Goal: Task Accomplishment & Management: Manage account settings

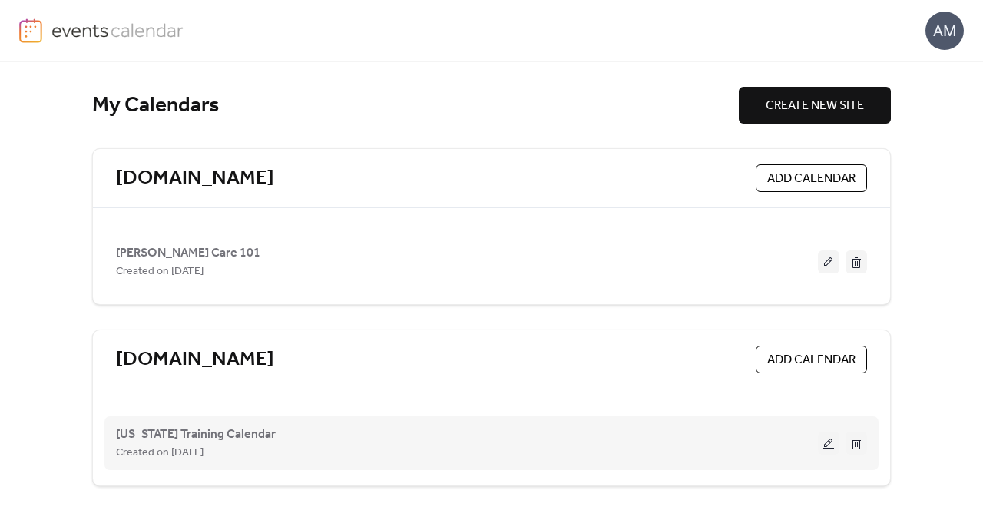
click at [289, 429] on div "[US_STATE] Training Calendar Created on [DATE]" at bounding box center [467, 443] width 702 height 37
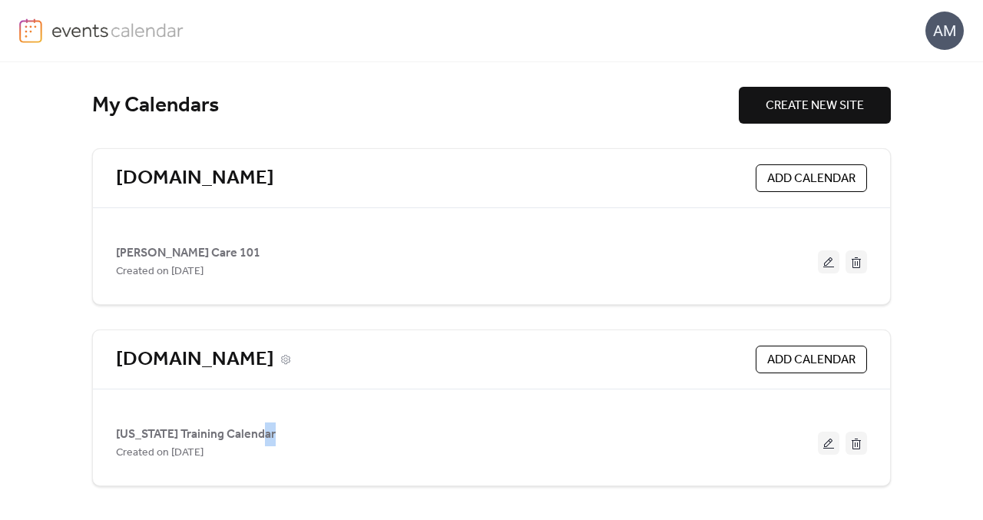
click at [167, 370] on link "[DOMAIN_NAME]" at bounding box center [195, 359] width 158 height 25
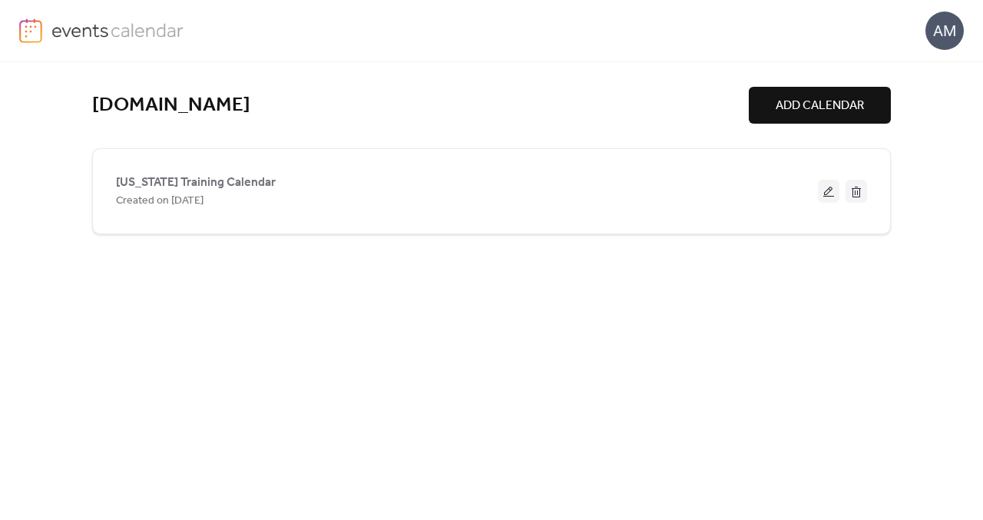
click at [167, 370] on div "[DOMAIN_NAME] ADD CALENDAR [US_STATE] Training Calendar Created on [DATE]" at bounding box center [491, 291] width 799 height 458
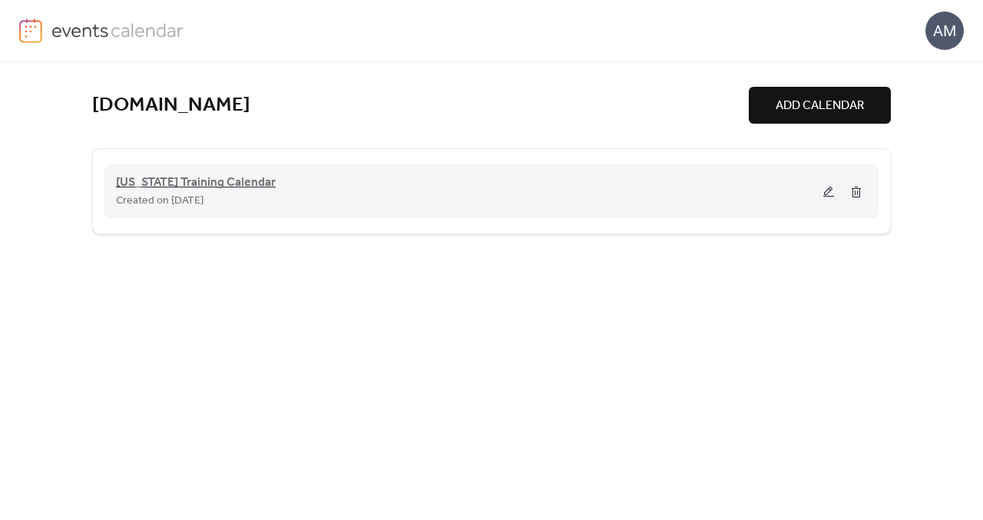
click at [209, 187] on span "[US_STATE] Training Calendar" at bounding box center [196, 183] width 160 height 18
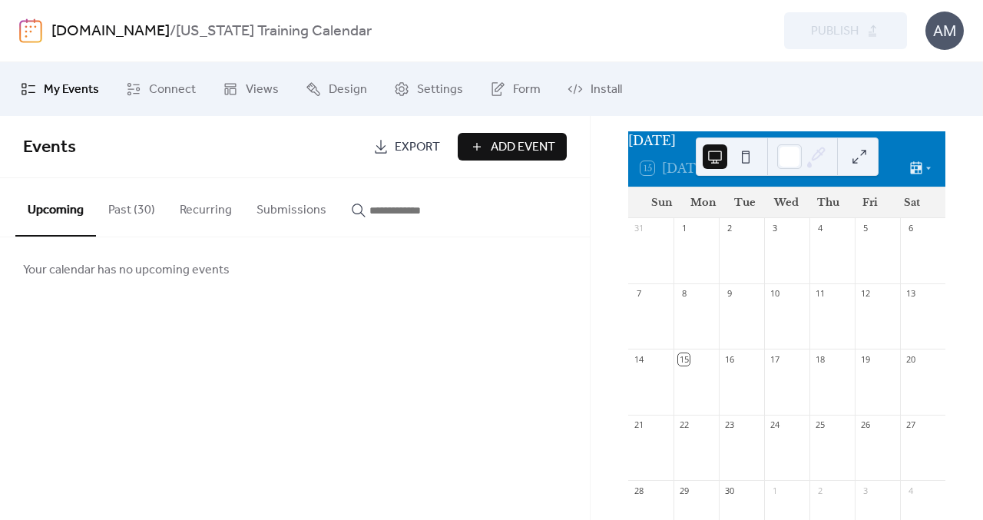
scroll to position [29, 0]
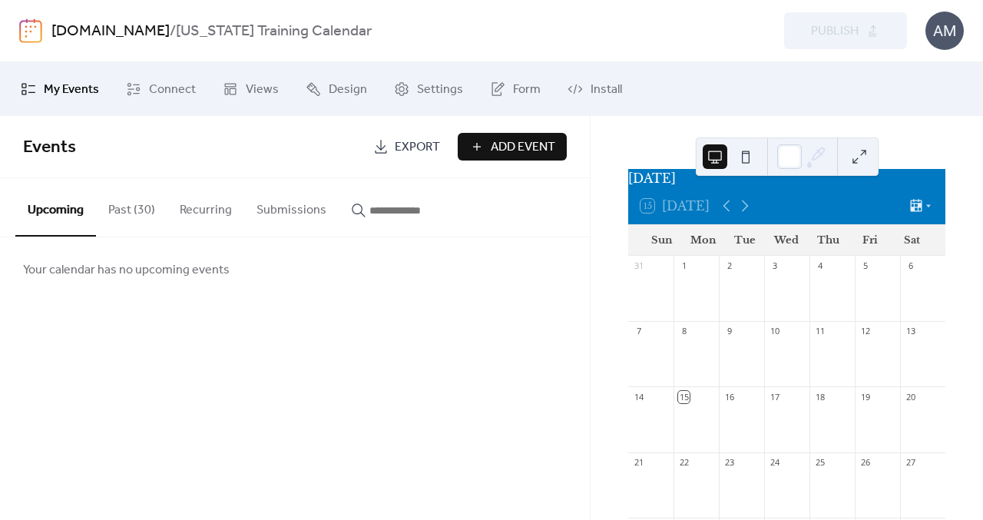
click at [514, 305] on div "Events Export Add Event Upcoming Past (30) Recurring Submissions Your calendar …" at bounding box center [295, 318] width 590 height 404
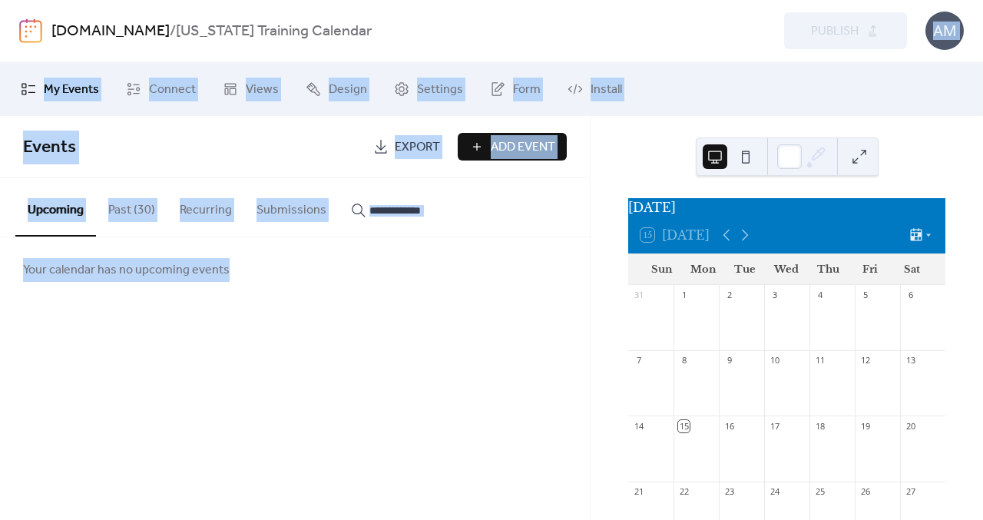
drag, startPoint x: 744, startPoint y: 138, endPoint x: 802, endPoint y: 45, distance: 109.8
click at [802, 45] on div "[DOMAIN_NAME] / [US_STATE] Training Calendar Preview Publish AM My Events Conne…" at bounding box center [491, 260] width 983 height 520
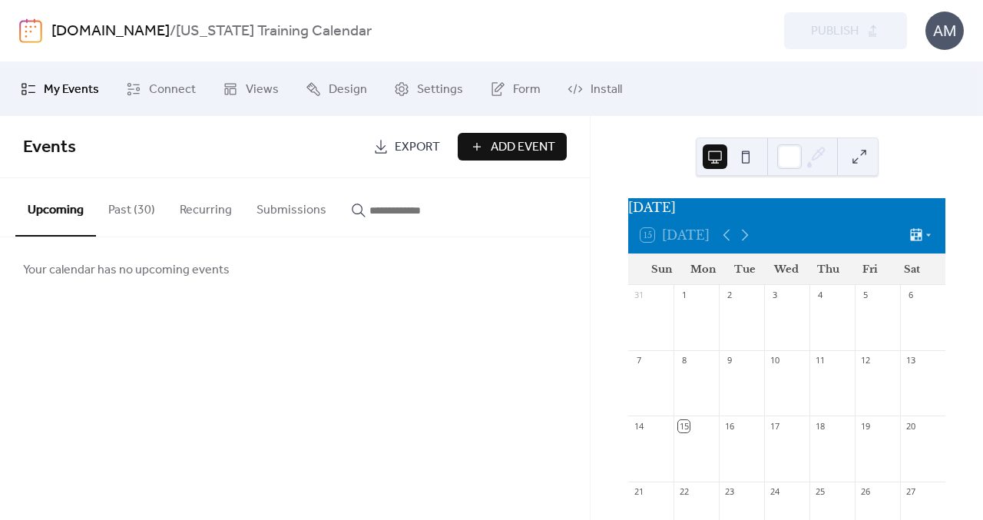
click at [602, 220] on div "[DATE] 15 [DATE] Sun Mon Tue Wed Thu Fri Sat 31 1 2 3 4 5 6 7 8 9 10 11 12 13 1…" at bounding box center [787, 318] width 393 height 404
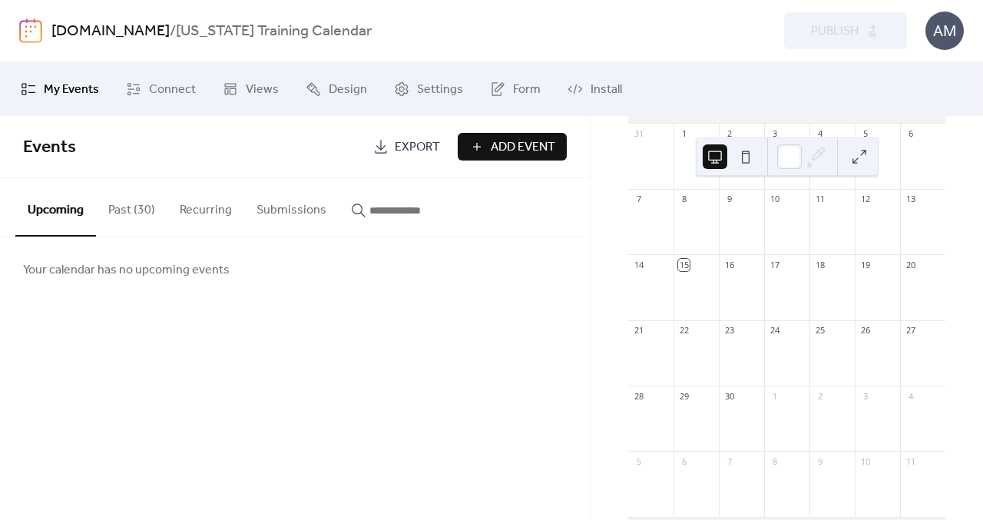
scroll to position [164, 0]
click at [520, 154] on span "Add Event" at bounding box center [523, 147] width 65 height 18
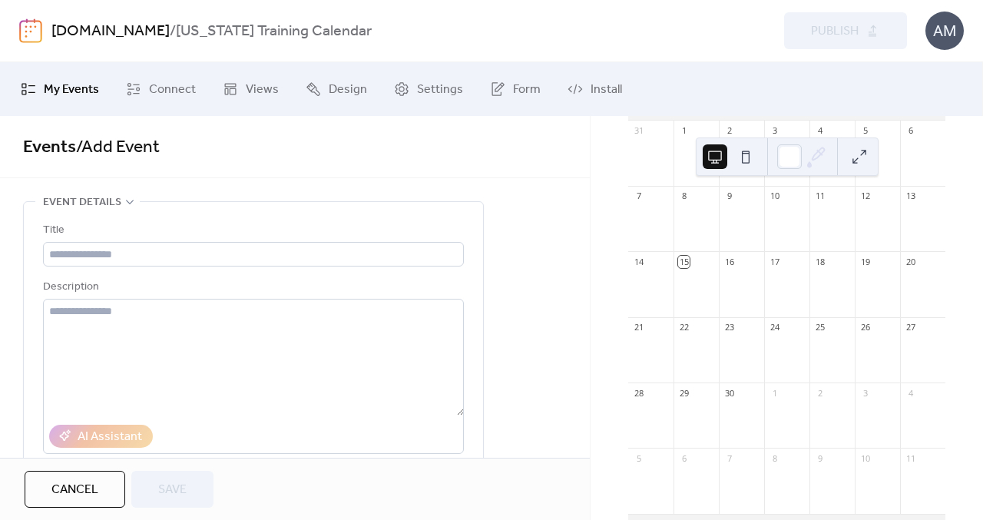
click at [729, 246] on div at bounding box center [741, 226] width 45 height 39
click at [734, 267] on div "16" at bounding box center [730, 262] width 12 height 12
click at [46, 495] on button "Cancel" at bounding box center [75, 489] width 101 height 37
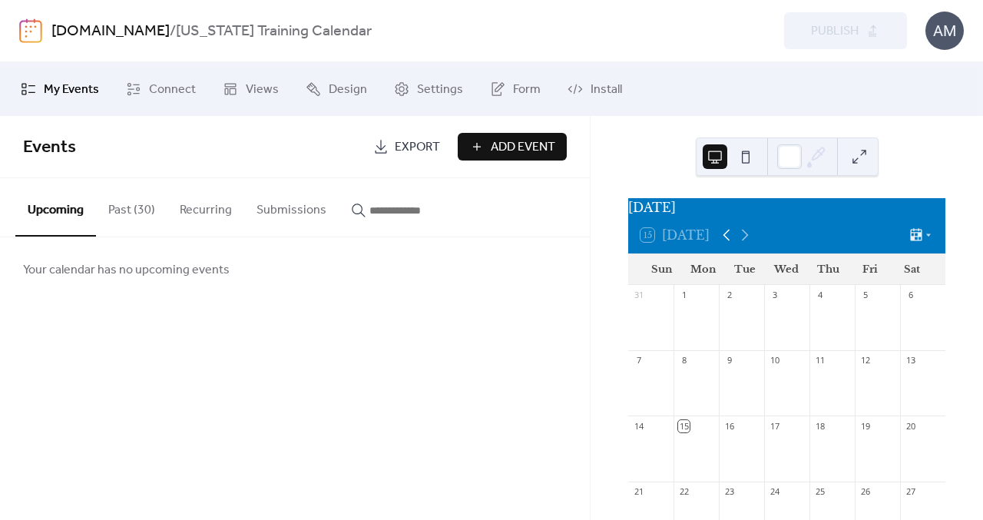
click at [727, 244] on icon at bounding box center [727, 235] width 18 height 18
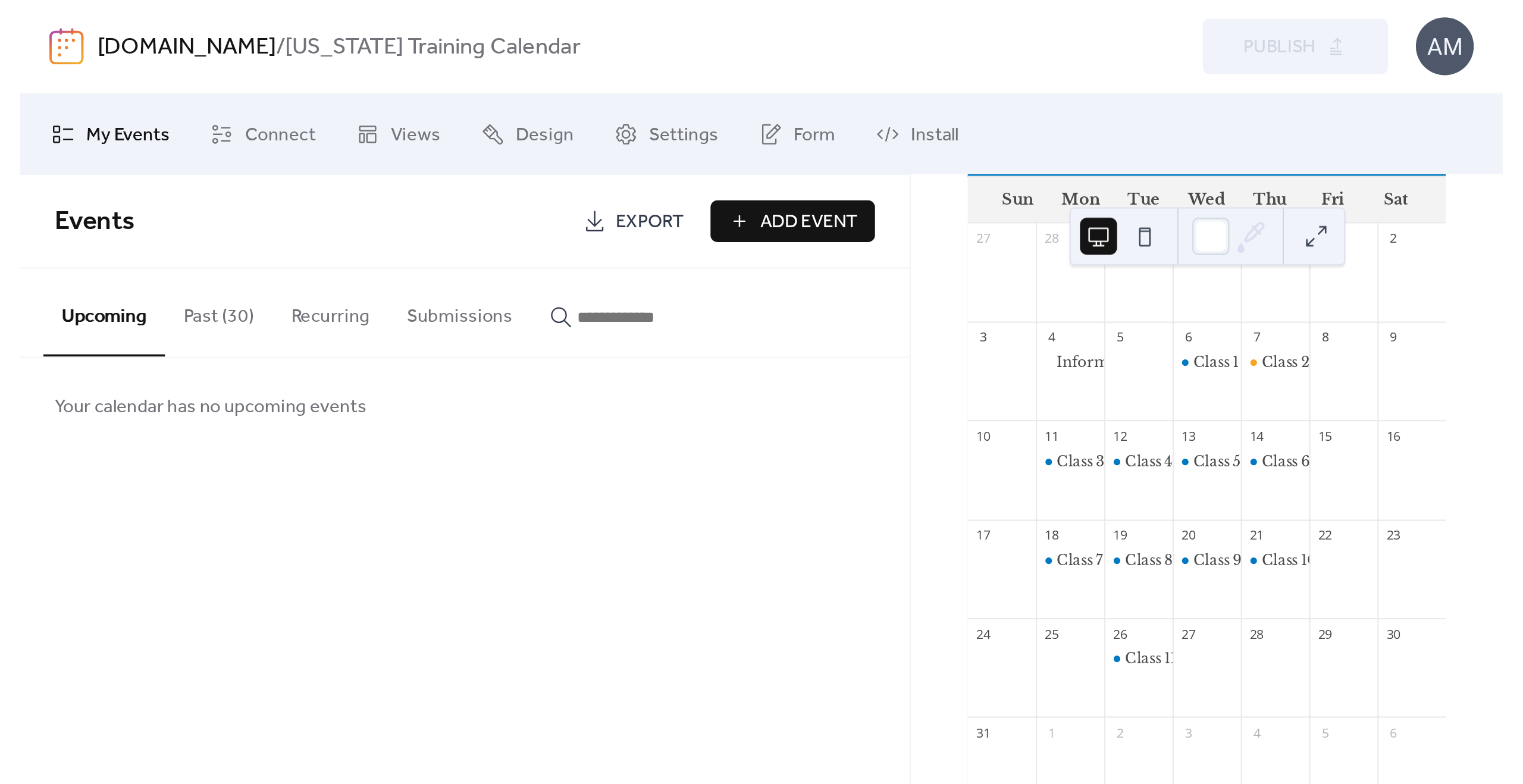
scroll to position [108, 0]
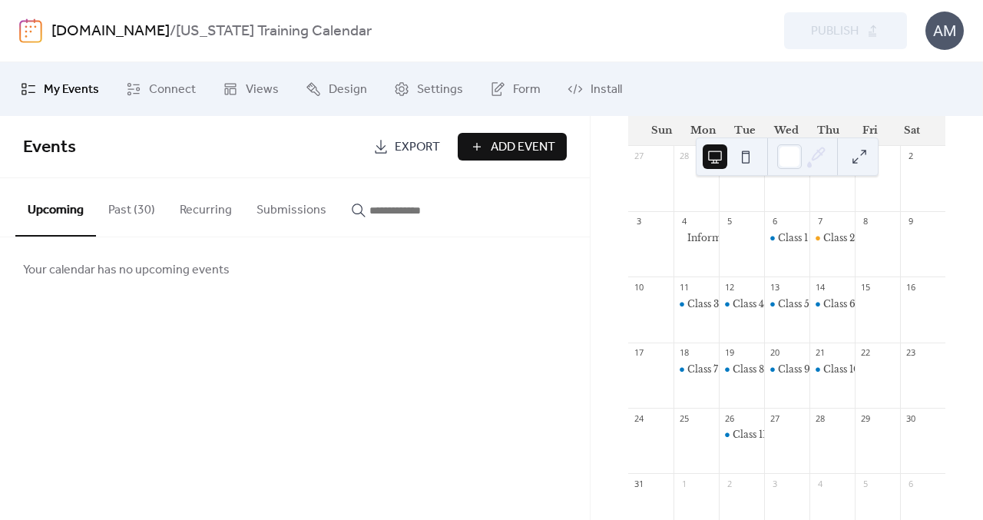
click at [837, 258] on div "Class 2 ([PERSON_NAME] Care: A Means to Support Families; Maintaining Children’…" at bounding box center [832, 251] width 45 height 39
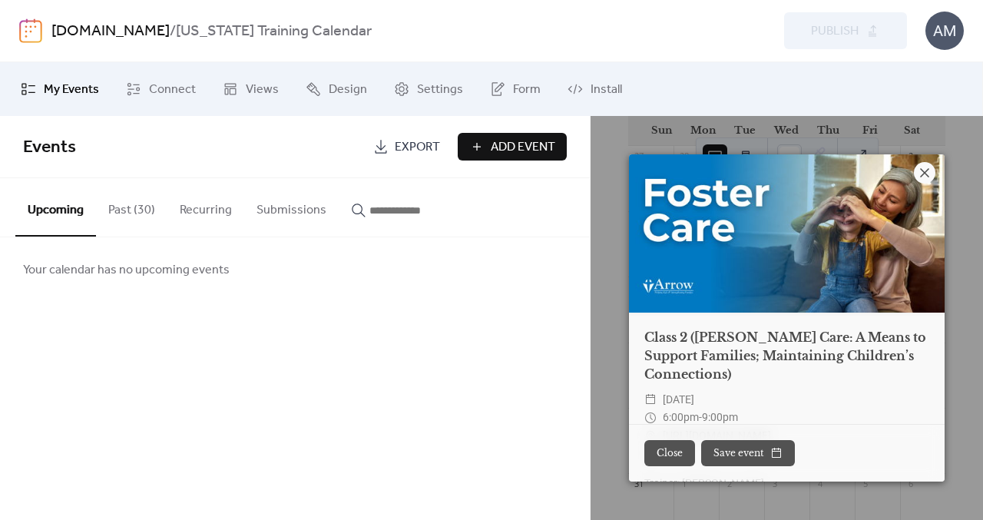
click at [924, 169] on icon at bounding box center [925, 173] width 18 height 18
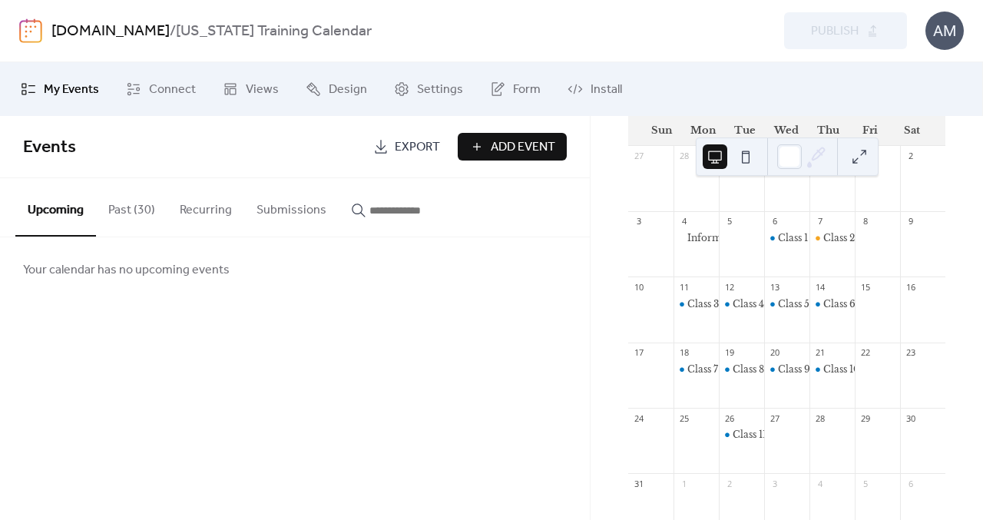
click at [140, 222] on button "Past (30)" at bounding box center [131, 206] width 71 height 57
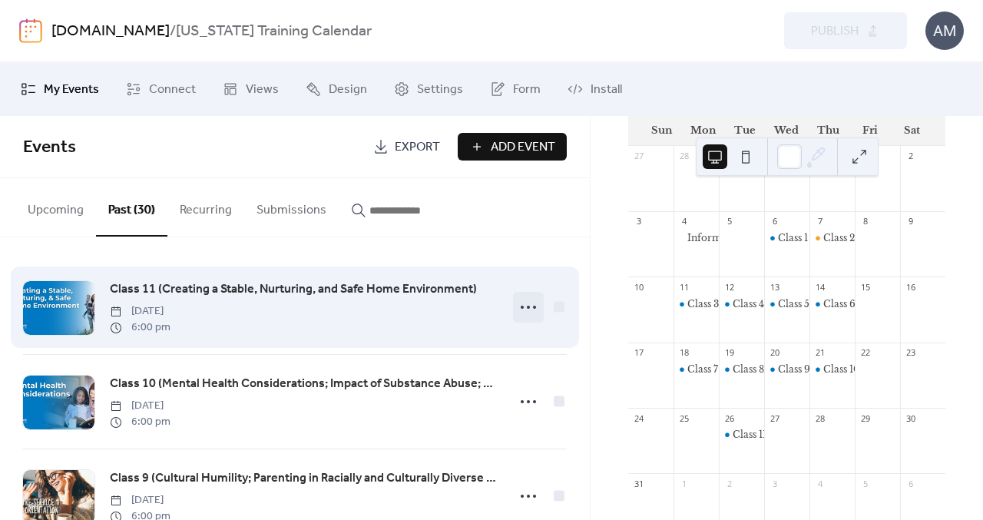
click at [521, 312] on icon at bounding box center [528, 307] width 25 height 25
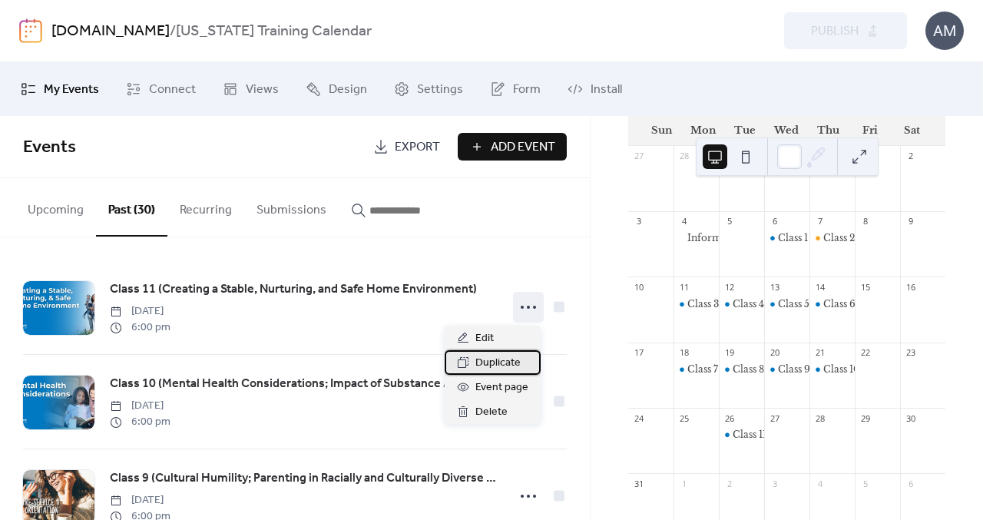
click at [510, 366] on span "Duplicate" at bounding box center [498, 363] width 45 height 18
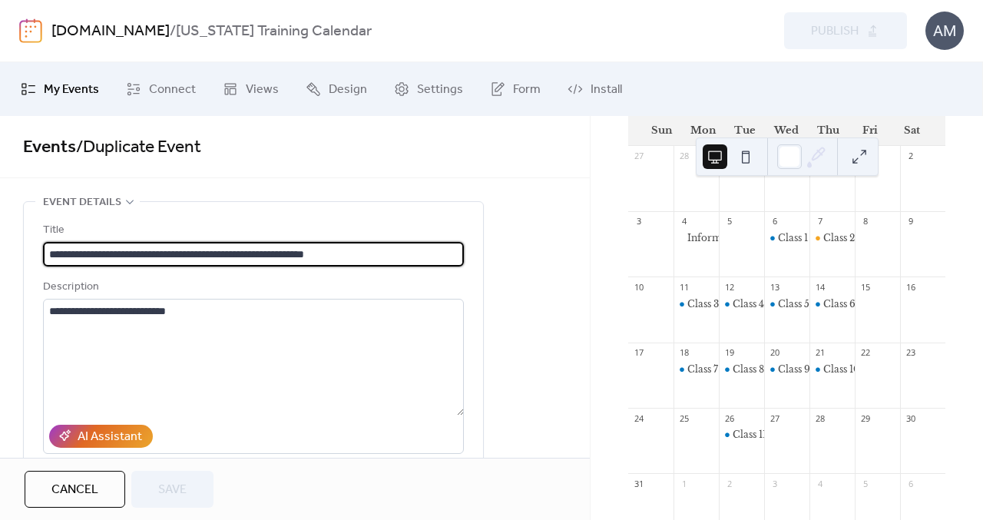
click at [88, 511] on div "Cancel Save" at bounding box center [295, 489] width 590 height 62
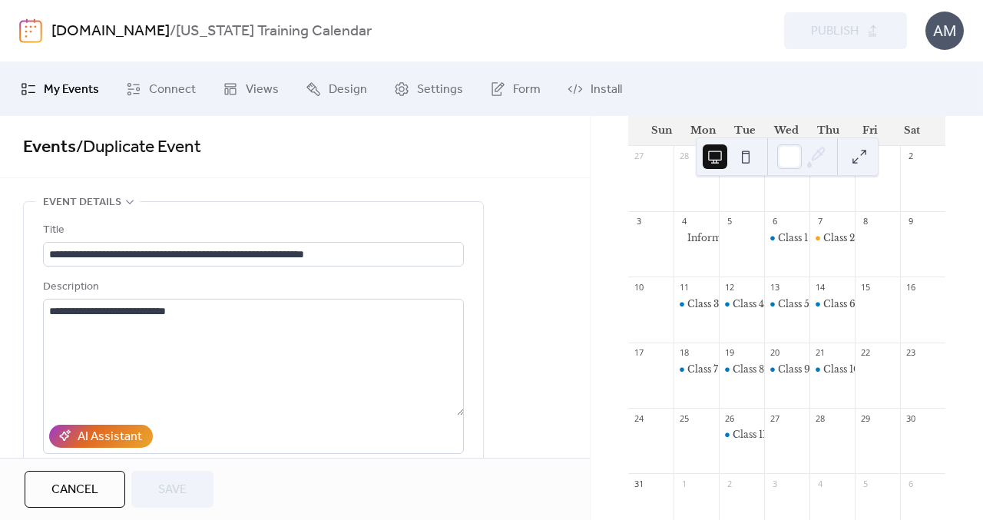
click at [90, 494] on span "Cancel" at bounding box center [74, 490] width 47 height 18
